Goal: Task Accomplishment & Management: Complete application form

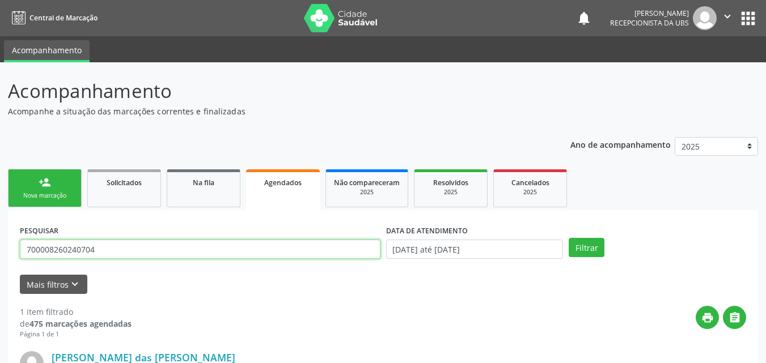
click at [200, 255] on input "700008260240704" at bounding box center [200, 249] width 361 height 19
type input "[PERSON_NAME]"
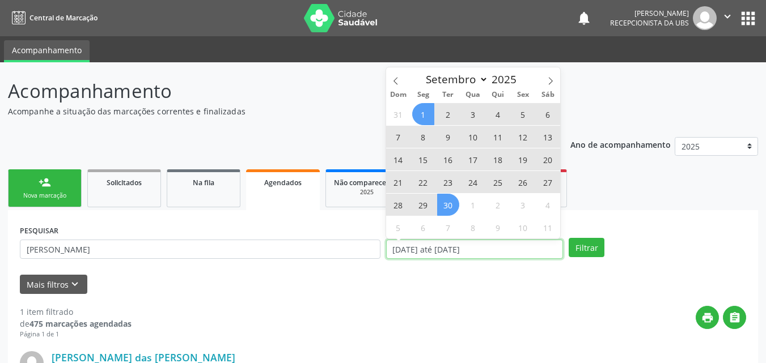
click at [514, 251] on input "[DATE] até [DATE]" at bounding box center [474, 249] width 177 height 19
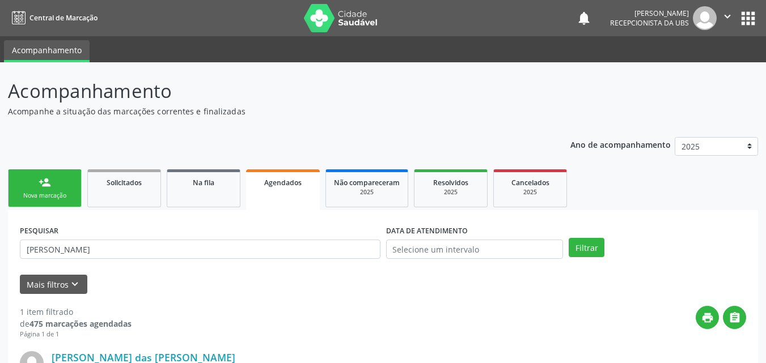
click at [645, 200] on ul "person_add Nova marcação Solicitados Na fila Agendados Não compareceram 2025 Re…" at bounding box center [383, 189] width 750 height 44
click at [580, 248] on button "Filtrar" at bounding box center [587, 247] width 36 height 19
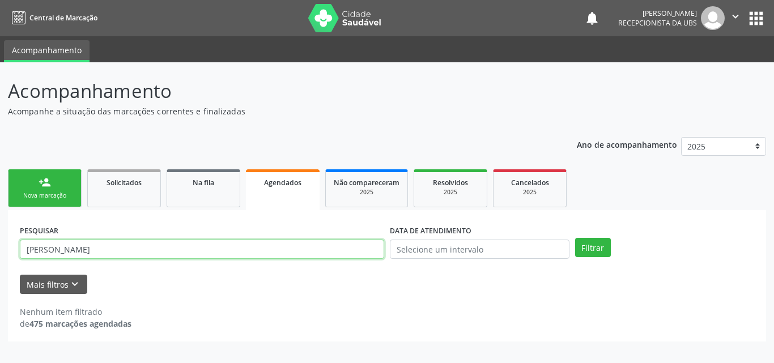
click at [98, 253] on input "[PERSON_NAME]" at bounding box center [202, 249] width 365 height 19
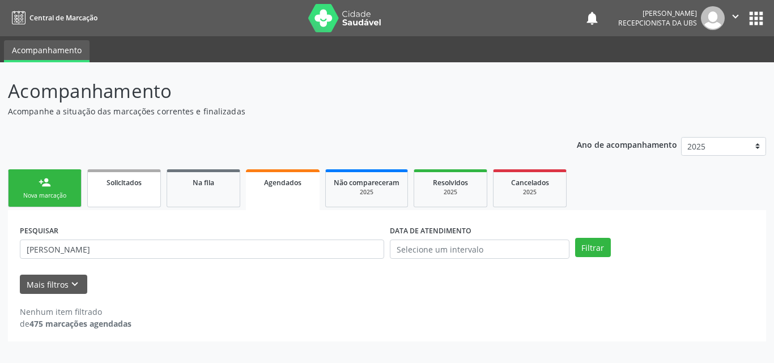
click at [151, 193] on link "Solicitados" at bounding box center [124, 189] width 74 height 38
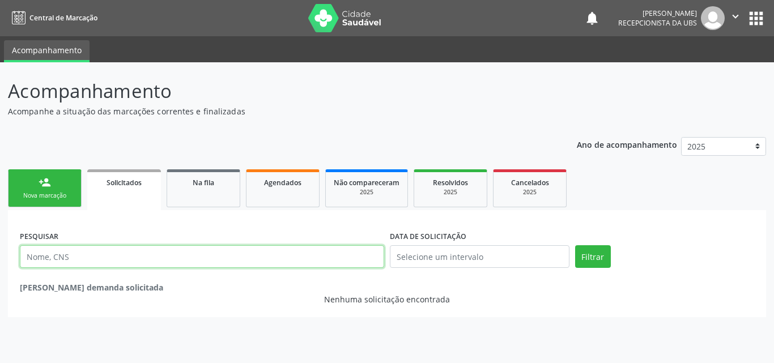
click at [142, 259] on input "text" at bounding box center [202, 256] width 365 height 23
paste input "[PERSON_NAME]"
type input "[PERSON_NAME]"
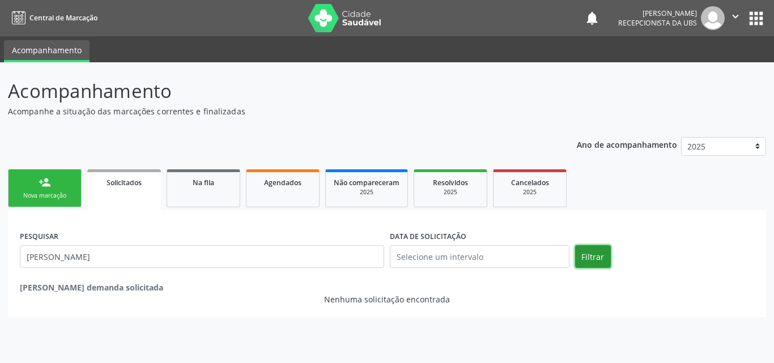
click at [595, 259] on button "Filtrar" at bounding box center [593, 256] width 36 height 23
